Goal: Use online tool/utility: Utilize a website feature to perform a specific function

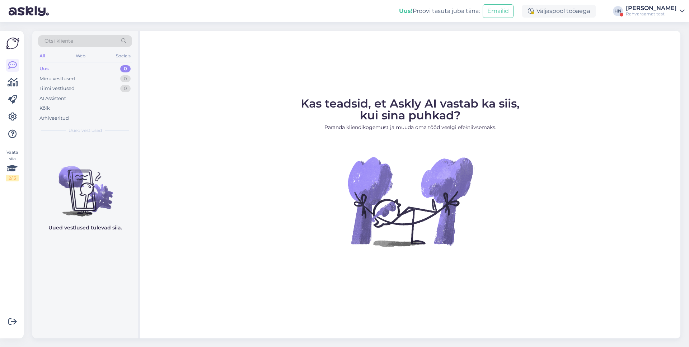
click at [645, 13] on div "Rahvaraamat test" at bounding box center [651, 14] width 51 height 6
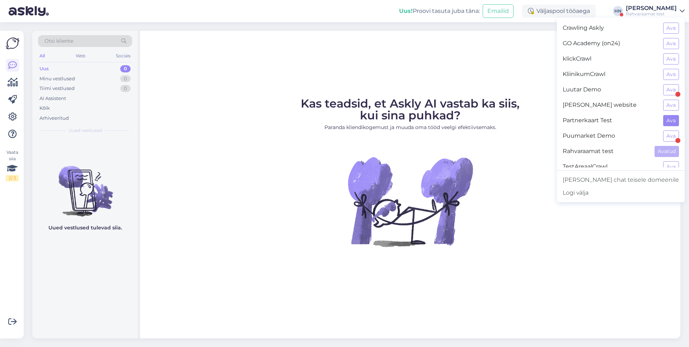
scroll to position [12, 0]
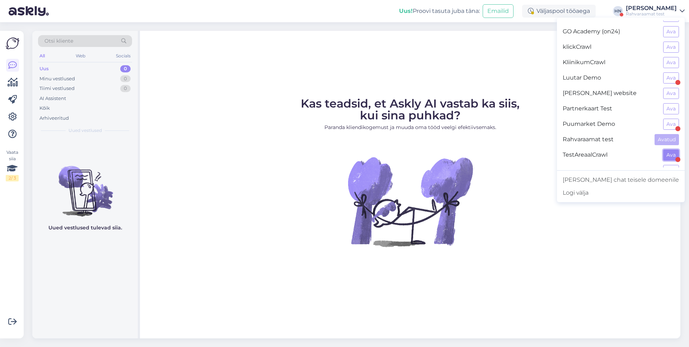
click at [678, 152] on button "Ava" at bounding box center [671, 155] width 16 height 11
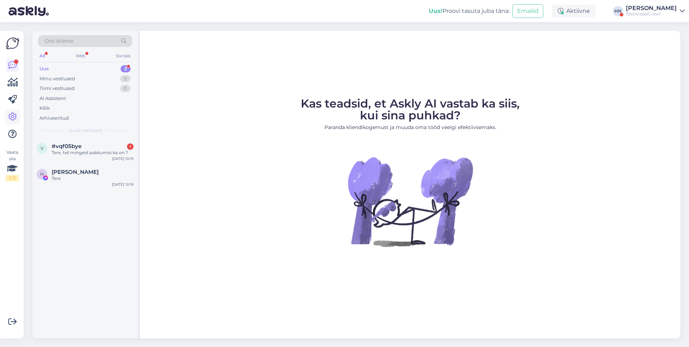
click at [7, 117] on link at bounding box center [12, 116] width 13 height 13
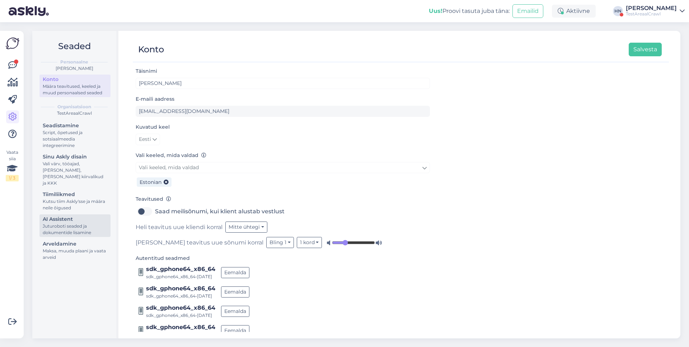
click at [52, 226] on div "Juturoboti seaded ja dokumentide lisamine" at bounding box center [75, 229] width 65 height 13
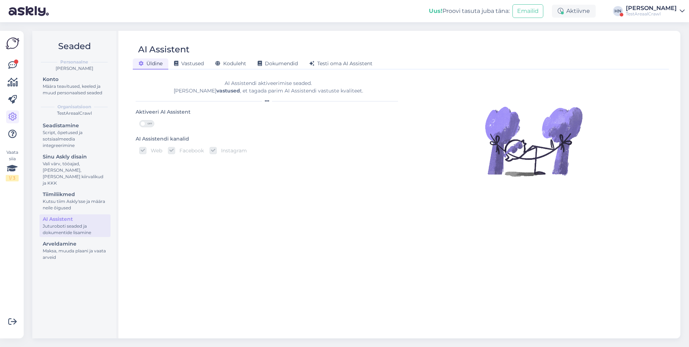
click at [328, 70] on div "AI Assistent [PERSON_NAME] Vastused Koduleht Dokumendid [PERSON_NAME] oma AI As…" at bounding box center [400, 185] width 559 height 308
click at [331, 62] on span "Testi oma AI Assistent" at bounding box center [340, 63] width 63 height 6
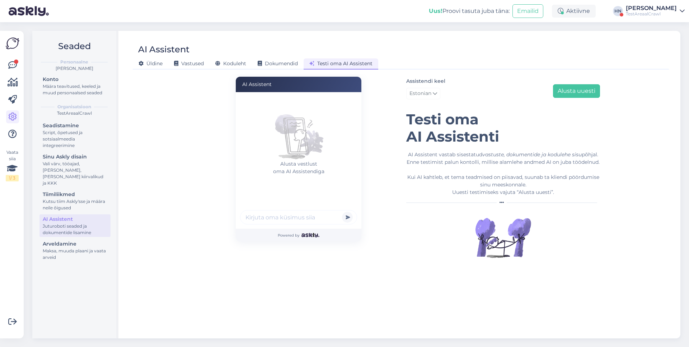
click at [284, 222] on input "text" at bounding box center [298, 217] width 117 height 14
type input "Kas philips telekaid on ?"
click at [342, 212] on button "submit" at bounding box center [347, 217] width 11 height 11
